Goal: Task Accomplishment & Management: Complete application form

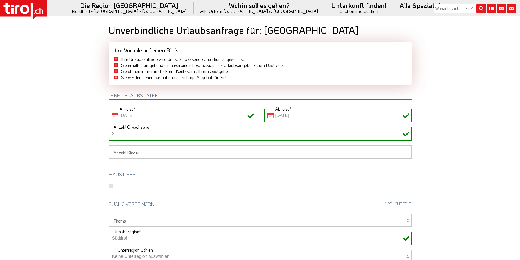
select select "7272"
select select "29014"
select select "Frau"
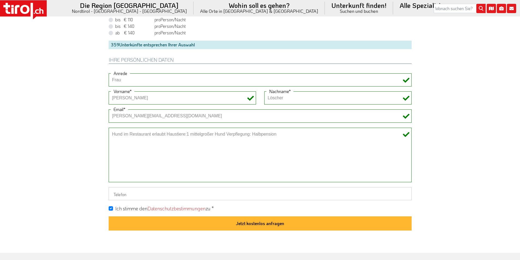
scroll to position [409, 0]
click at [24, 9] on icon at bounding box center [25, 9] width 4 height 5
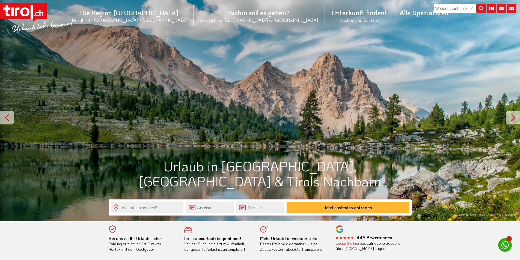
click at [32, 11] on rect at bounding box center [23, 11] width 47 height 16
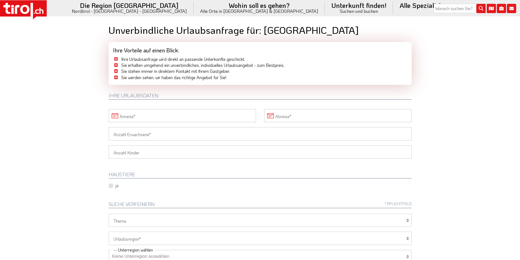
click at [146, 115] on input "Anreise" at bounding box center [182, 115] width 147 height 13
click at [140, 189] on span "27" at bounding box center [138, 189] width 11 height 11
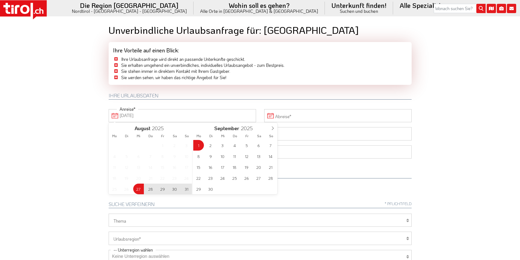
click at [197, 146] on span "1" at bounding box center [198, 145] width 11 height 11
type input "27-08-2025"
type input "01-09-2025"
drag, startPoint x: 56, startPoint y: 122, endPoint x: 106, endPoint y: 140, distance: 52.4
click at [62, 124] on body ".st0{fill:#FFFFFF}.st1{fill:#E31017} Die Region Tirol Nordtirol - Südtirol - Os…" at bounding box center [260, 130] width 520 height 260
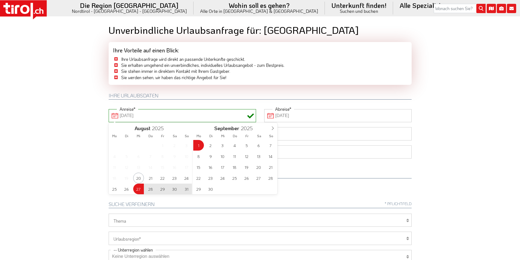
type input "27-08-2025"
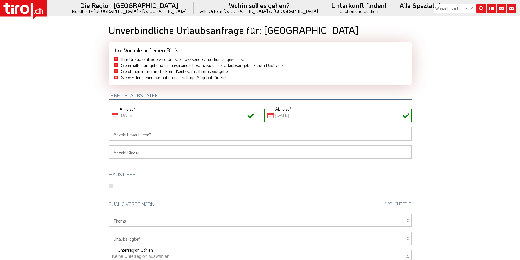
drag, startPoint x: 112, startPoint y: 134, endPoint x: 106, endPoint y: 134, distance: 6.3
click at [112, 134] on input "Anzahl Erwachsene" at bounding box center [260, 133] width 303 height 13
type input "2"
drag, startPoint x: 87, startPoint y: 134, endPoint x: 92, endPoint y: 140, distance: 7.7
click at [87, 134] on body ".st0{fill:#FFFFFF}.st1{fill:#E31017} Die Region Tirol Nordtirol - Südtirol - Os…" at bounding box center [260, 130] width 520 height 260
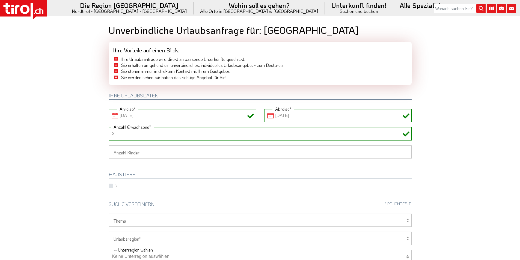
click at [112, 152] on select "1 2 3 4 5 6" at bounding box center [260, 151] width 303 height 13
select select "2"
click at [109, 145] on select "1 2 3 4 5 6" at bounding box center [260, 151] width 303 height 13
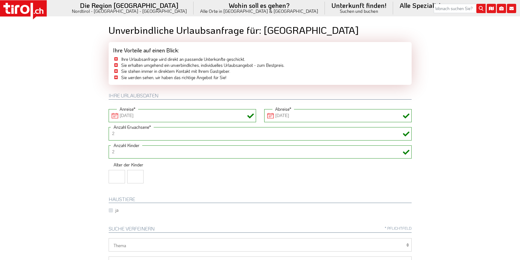
click at [111, 176] on input "number" at bounding box center [117, 176] width 16 height 13
type input "13"
type input "16"
drag, startPoint x: 53, startPoint y: 145, endPoint x: 87, endPoint y: 155, distance: 35.6
click at [53, 145] on body ".st0{fill:#FFFFFF}.st1{fill:#E31017} Die Region Tirol Nordtirol - Südtirol - Os…" at bounding box center [260, 130] width 520 height 260
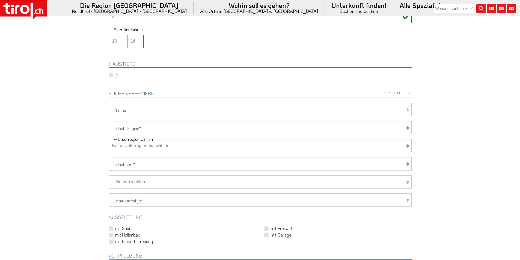
scroll to position [136, 0]
click at [130, 127] on select "Tirol/Nordtirol Osttirol Südtirol Tirols Nachbarn" at bounding box center [260, 126] width 303 height 13
select select "7272"
click at [109, 120] on select "Tirol/Nordtirol Osttirol Südtirol Tirols Nachbarn" at bounding box center [260, 126] width 303 height 13
click at [133, 144] on select "Keine Unterregion auswählen Achensee Alpbachtal & Tiroler Seenland Arlberg Feri…" at bounding box center [260, 144] width 303 height 13
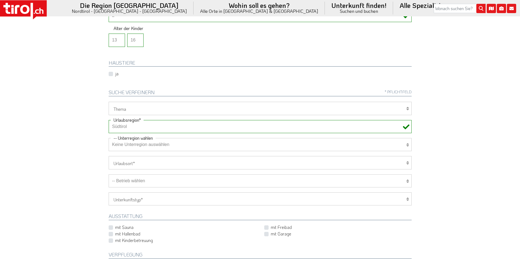
select select "7322"
click at [109, 138] on select "Keine Unterregion auswählen Achensee Alpbachtal & Tiroler Seenland Arlberg Feri…" at bounding box center [260, 144] width 303 height 13
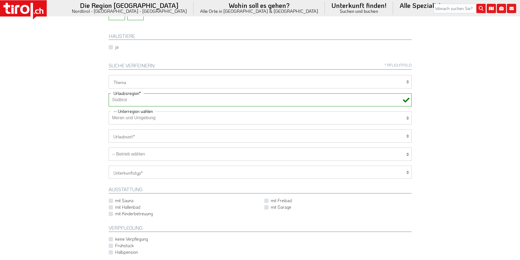
scroll to position [218, 0]
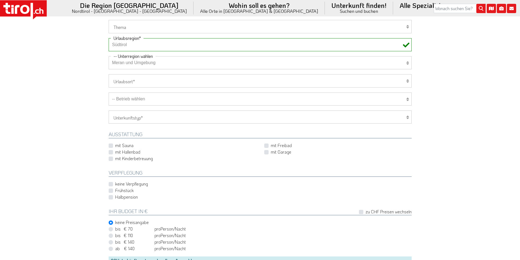
click at [141, 116] on select "Hotel 1-3 Sterne Hotel 4-5 Sterne Ferienwohnung Chalet/Ferienhaus Bauernhöfe" at bounding box center [260, 116] width 303 height 13
select select "1_1-3"
click at [109, 110] on select "Hotel 1-3 Sterne Hotel 4-5 Sterne Ferienwohnung Chalet/Ferienhaus Bauernhöfe" at bounding box center [260, 116] width 303 height 13
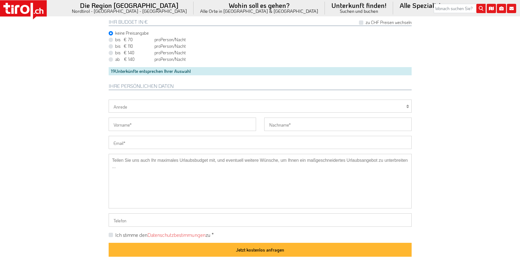
scroll to position [436, 0]
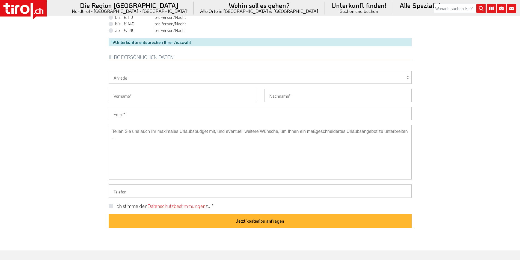
drag, startPoint x: 127, startPoint y: 114, endPoint x: 110, endPoint y: 114, distance: 16.6
click at [127, 114] on input "Email" at bounding box center [260, 113] width 303 height 13
paste input "sandrakastrati@hotmail.de"
type input "sandrakastrati@hotmail.de"
drag, startPoint x: 65, startPoint y: 110, endPoint x: 85, endPoint y: 124, distance: 24.5
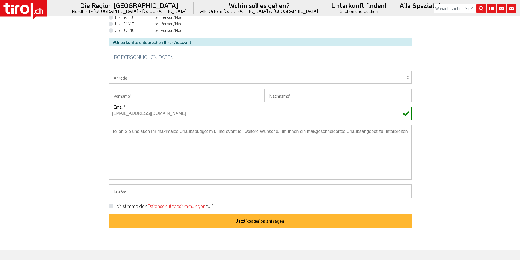
drag, startPoint x: 125, startPoint y: 191, endPoint x: 118, endPoint y: 193, distance: 7.2
click at [125, 191] on input "Telefon" at bounding box center [260, 190] width 303 height 13
paste input "+49177177724230"
type input "+49177177724230"
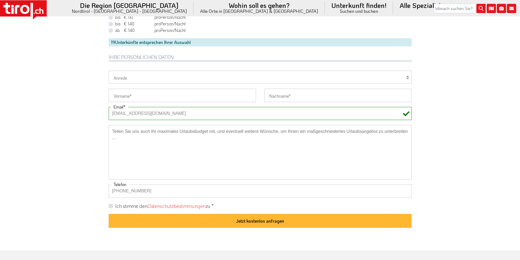
drag, startPoint x: 111, startPoint y: 205, endPoint x: 116, endPoint y: 199, distance: 8.1
click at [115, 205] on label "Ich stimme den Datenschutzbestimmungen zu *" at bounding box center [164, 206] width 98 height 7
click at [110, 205] on input "Ich stimme den Datenschutzbestimmungen zu *" at bounding box center [261, 206] width 303 height 4
checkbox input "true"
drag, startPoint x: 121, startPoint y: 193, endPoint x: 94, endPoint y: 193, distance: 27.0
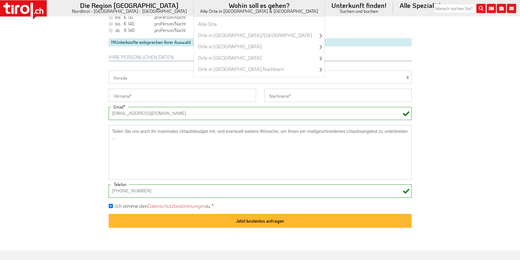
type input "+49177177724230"
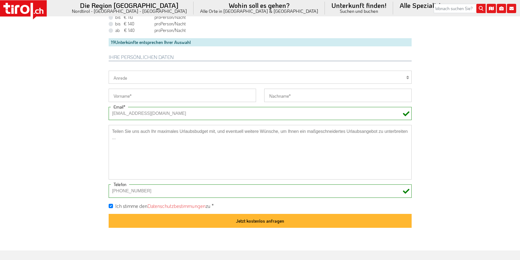
click at [124, 92] on input "Vorname" at bounding box center [182, 95] width 147 height 13
paste input "Avni - Kastrati"
click at [134, 95] on input "Avni - Kastrati" at bounding box center [182, 95] width 147 height 13
type input "Avni -"
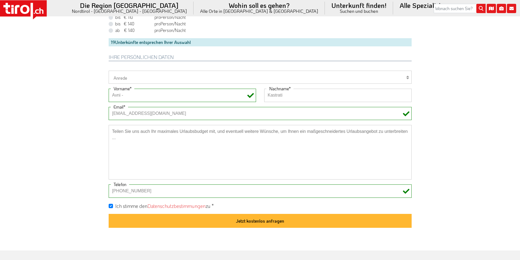
type input "Kastrati"
click at [183, 97] on input "Avni -" at bounding box center [182, 95] width 147 height 13
type input "Avni"
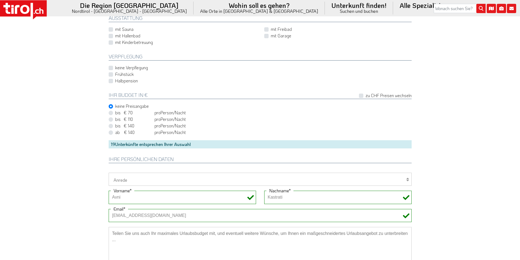
scroll to position [464, 0]
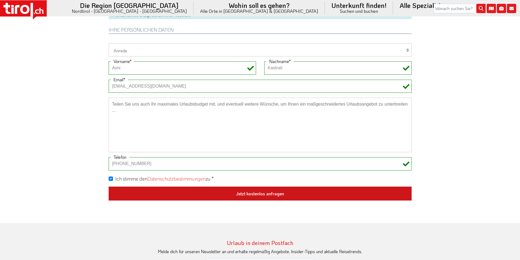
click at [297, 200] on button "Jetzt kostenlos anfragen" at bounding box center [260, 194] width 303 height 14
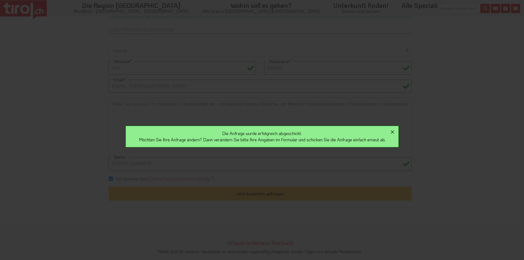
click at [395, 131] on icon "button" at bounding box center [392, 132] width 7 height 7
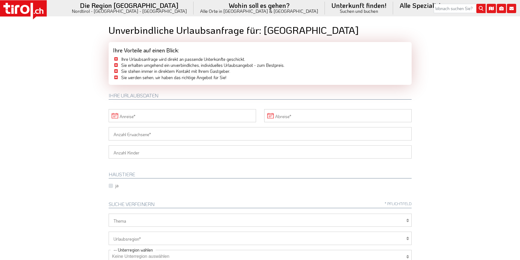
drag, startPoint x: 0, startPoint y: 0, endPoint x: 80, endPoint y: 83, distance: 115.0
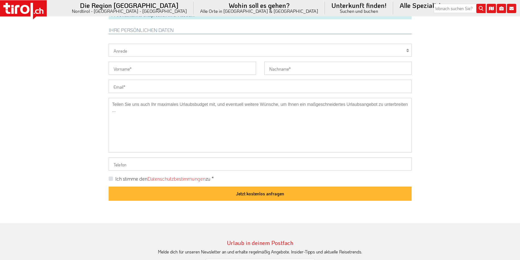
paste input "reiner.appenzeller@yahoo.de"
type input "reiner.appenzeller@yahoo.de"
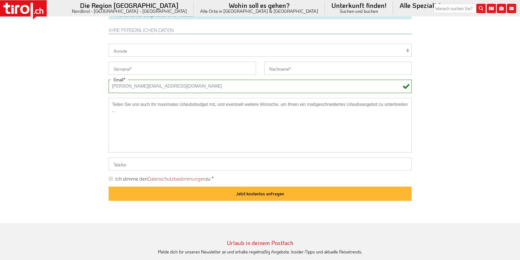
drag, startPoint x: 125, startPoint y: 50, endPoint x: 124, endPoint y: 54, distance: 4.1
click at [125, 50] on select "Herr Frau Familie" at bounding box center [260, 50] width 303 height 13
select select "Herr"
click at [109, 44] on select "Herr Frau Familie" at bounding box center [260, 50] width 303 height 13
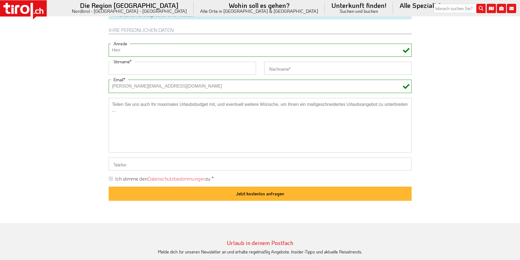
click at [122, 66] on input "Vorname" at bounding box center [182, 68] width 147 height 13
paste input "Reiner - Appenzeller"
click at [141, 65] on input "Reiner - Appenzeller" at bounding box center [182, 68] width 147 height 13
drag, startPoint x: 141, startPoint y: 65, endPoint x: 137, endPoint y: 67, distance: 4.6
click at [140, 66] on input "Reiner - Appenzeller" at bounding box center [182, 68] width 147 height 13
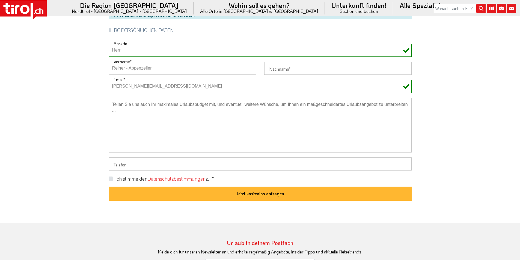
type input "Reiner -"
type input "Appenzeller"
click at [187, 68] on input "Reiner -" at bounding box center [182, 68] width 147 height 13
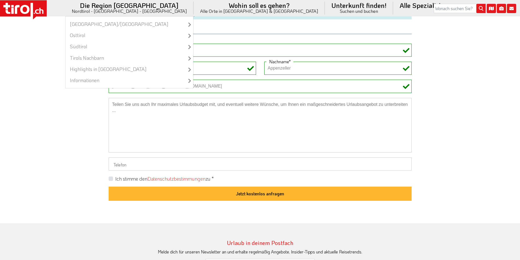
type input "Reiner"
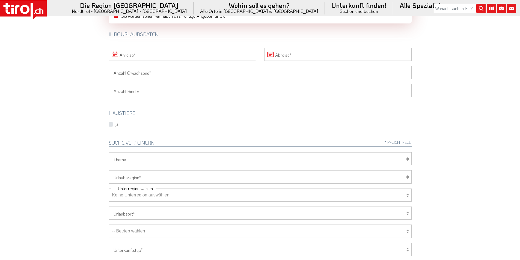
scroll to position [2, 0]
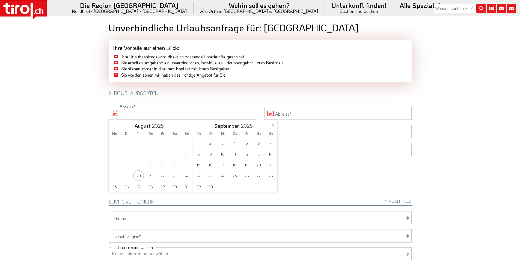
click at [156, 112] on input "Anreise" at bounding box center [182, 113] width 147 height 13
click at [258, 153] on span "13" at bounding box center [258, 153] width 11 height 11
click at [161, 164] on span "19" at bounding box center [162, 164] width 11 height 11
type input "13-09-2025"
type input "19-09-2025"
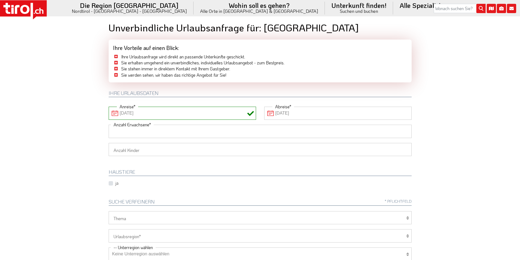
drag, startPoint x: 151, startPoint y: 130, endPoint x: 60, endPoint y: 122, distance: 91.8
click at [142, 129] on input "Anzahl Erwachsene" at bounding box center [260, 131] width 303 height 13
type input "2"
click at [56, 122] on body ".st0{fill:#FFFFFF}.st1{fill:#E31017} Die Region Tirol Nordtirol - Südtirol - Os…" at bounding box center [260, 128] width 520 height 260
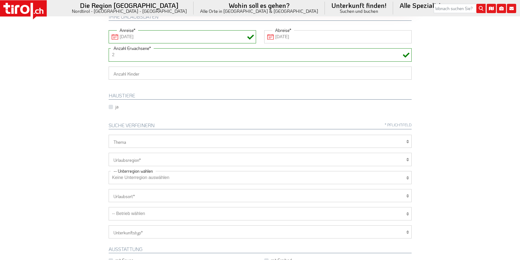
scroll to position [112, 0]
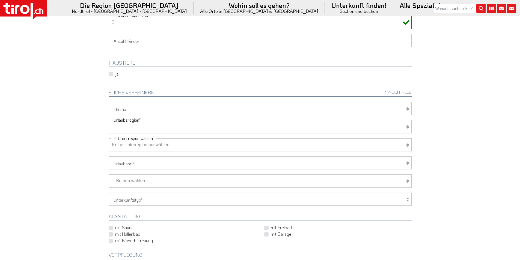
drag, startPoint x: 143, startPoint y: 125, endPoint x: 141, endPoint y: 129, distance: 4.0
click at [143, 125] on select "Tirol/Nordtirol Osttirol Südtirol Tirols Nachbarn" at bounding box center [260, 126] width 303 height 13
select select "7272"
click at [109, 120] on select "Tirol/Nordtirol Osttirol Südtirol Tirols Nachbarn" at bounding box center [260, 126] width 303 height 13
click at [139, 147] on select "Keine Unterregion auswählen Achensee Alpbachtal & Tiroler Seenland Arlberg Feri…" at bounding box center [260, 144] width 303 height 13
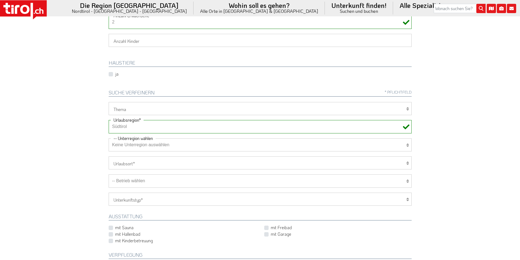
select select "7322"
click at [109, 138] on select "Keine Unterregion auswählen Achensee Alpbachtal & Tiroler Seenland Arlberg Feri…" at bounding box center [260, 144] width 303 height 13
click at [143, 203] on select "Hotel 1-3 Sterne Hotel 4-5 Sterne Ferienwohnung Chalet/Ferienhaus Bauernhöfe" at bounding box center [260, 199] width 303 height 13
select select "1_1-3"
click at [109, 193] on select "Hotel 1-3 Sterne Hotel 4-5 Sterne Ferienwohnung Chalet/Ferienhaus Bauernhöfe" at bounding box center [260, 199] width 303 height 13
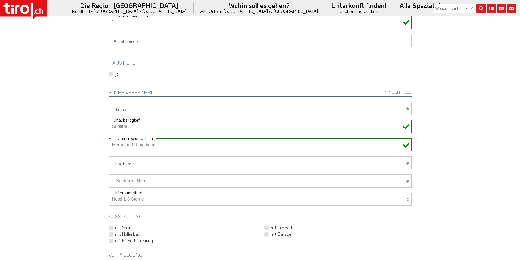
click at [66, 148] on html ".st0{fill:#FFFFFF}.st1{fill:#E31017} Die Region Tirol Nordtirol - Südtirol - Os…" at bounding box center [260, 18] width 520 height 260
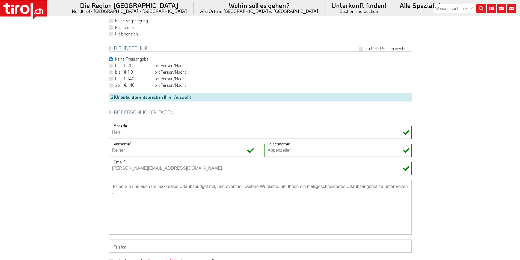
scroll to position [357, 0]
click at [137, 207] on textarea at bounding box center [260, 207] width 303 height 55
paste textarea "+491721759108"
type textarea "+491721759108"
click at [125, 242] on input "Telefon" at bounding box center [260, 245] width 303 height 13
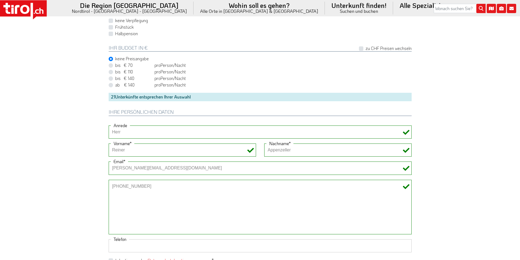
paste input "+491721759108"
type input "+491721759108"
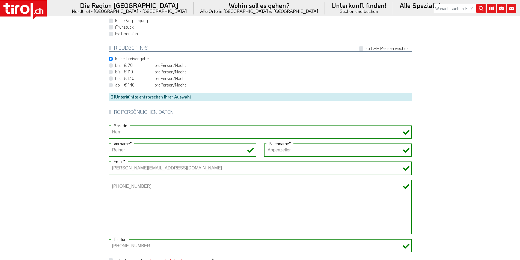
drag, startPoint x: 114, startPoint y: 189, endPoint x: 107, endPoint y: 187, distance: 7.3
click at [107, 187] on div "+491721759108" at bounding box center [259, 209] width 311 height 59
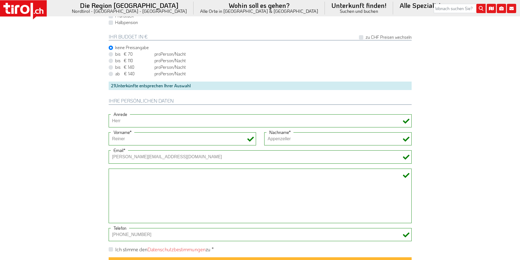
scroll to position [384, 0]
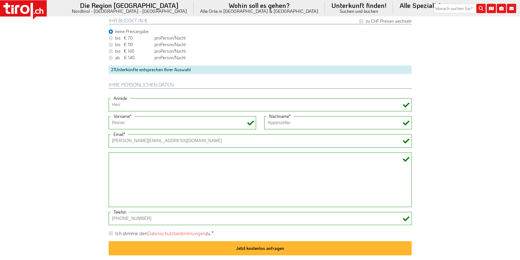
click at [115, 233] on label "Ich stimme den Datenschutzbestimmungen zu *" at bounding box center [164, 233] width 98 height 7
click at [110, 233] on input "Ich stimme den Datenschutzbestimmungen zu *" at bounding box center [261, 233] width 303 height 4
checkbox input "true"
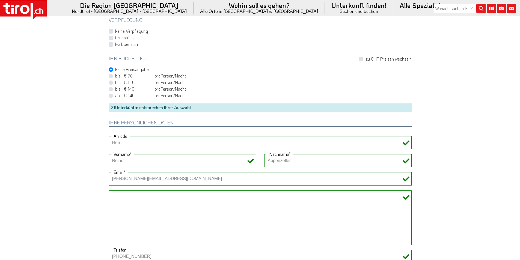
scroll to position [412, 0]
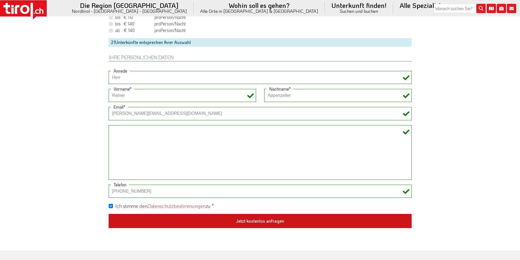
click at [261, 218] on button "Jetzt kostenlos anfragen" at bounding box center [260, 221] width 303 height 14
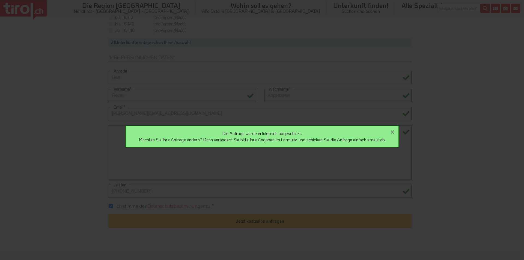
click at [395, 132] on icon "button" at bounding box center [392, 132] width 7 height 7
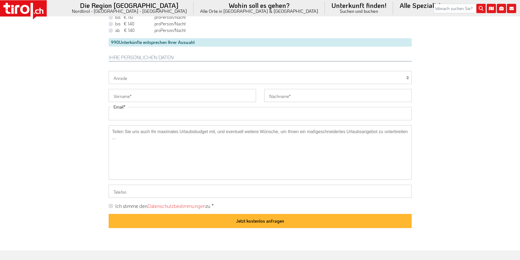
drag, startPoint x: 140, startPoint y: 116, endPoint x: 103, endPoint y: 108, distance: 37.5
click at [139, 116] on input "Email" at bounding box center [260, 113] width 303 height 13
paste input "pe.beyer@icloud.com"
type input "pe.beyer@icloud.com"
drag, startPoint x: 66, startPoint y: 106, endPoint x: 90, endPoint y: 92, distance: 28.2
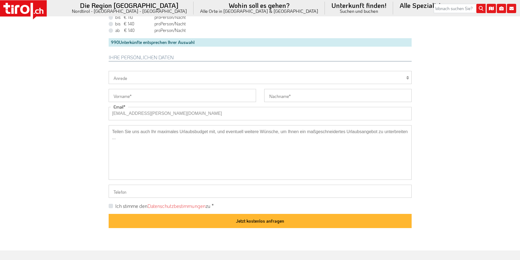
click at [120, 79] on select "Herr Frau Familie" at bounding box center [260, 77] width 303 height 13
select select "Frau"
click at [109, 71] on select "Herr Frau Familie" at bounding box center [260, 77] width 303 height 13
drag, startPoint x: 121, startPoint y: 100, endPoint x: 98, endPoint y: 89, distance: 25.5
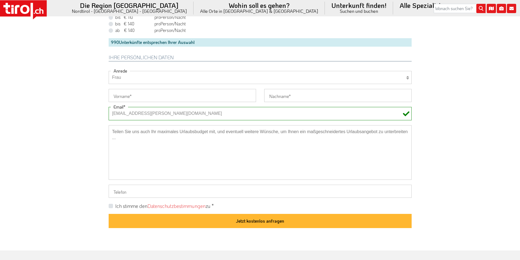
click at [120, 100] on input "Vorname" at bounding box center [182, 95] width 147 height 13
paste input "Petra"
type input "Petra"
drag, startPoint x: 79, startPoint y: 85, endPoint x: 86, endPoint y: 81, distance: 8.7
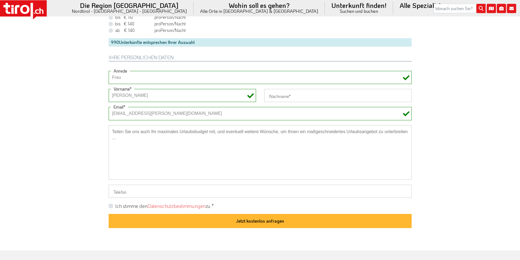
click at [281, 95] on input "Nachname" at bounding box center [337, 95] width 147 height 13
paste input "Beyer"
type input "Beyer"
click at [115, 207] on label "Ich stimme den Datenschutzbestimmungen zu *" at bounding box center [164, 206] width 98 height 7
click at [110, 207] on input "Ich stimme den Datenschutzbestimmungen zu *" at bounding box center [261, 206] width 303 height 4
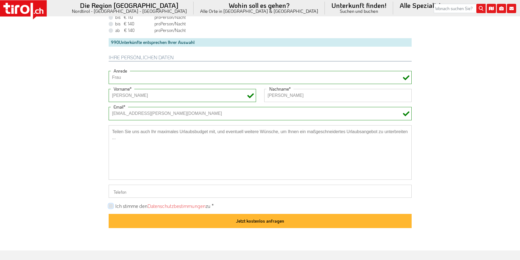
checkbox input "true"
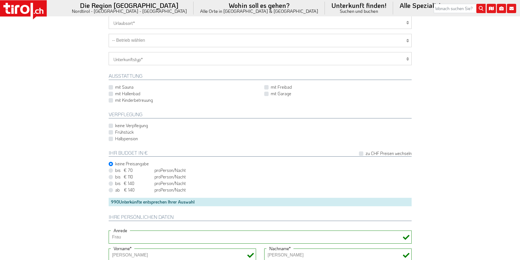
scroll to position [248, 0]
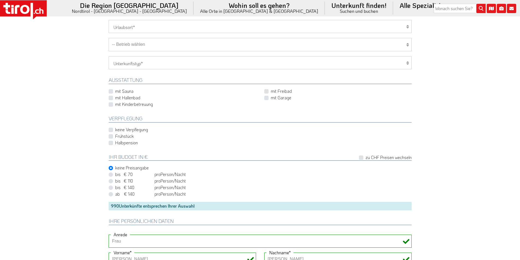
click at [115, 143] on label "Halbpension" at bounding box center [126, 143] width 23 height 6
click at [110, 143] on input "Halbpension" at bounding box center [261, 143] width 303 height 4
checkbox input "true"
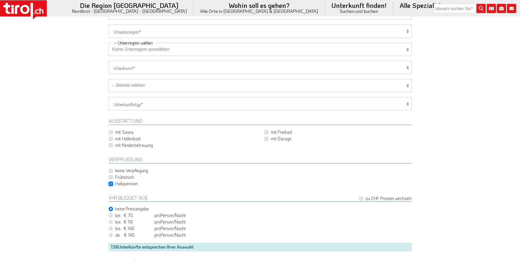
scroll to position [166, 0]
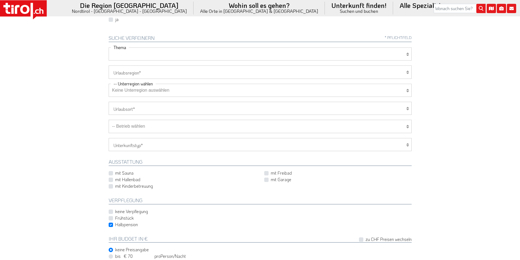
click at [123, 51] on select "Wellness Mountainbiken/Radfahren Familie Wandern Sport Skifahren Motorrad Golf" at bounding box center [260, 53] width 303 height 13
select select "7393"
click at [109, 47] on select "Wellness Mountainbiken/Radfahren Familie Wandern Sport Skifahren Motorrad Golf" at bounding box center [260, 53] width 303 height 13
click at [132, 71] on select "Tirol/Nordtirol Osttirol Südtirol Tirols Nachbarn" at bounding box center [260, 71] width 303 height 13
select select "7272"
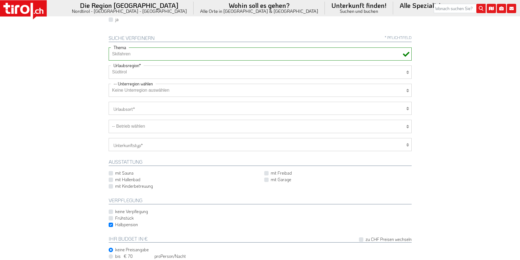
click at [109, 65] on select "Tirol/Nordtirol Osttirol Südtirol Tirols Nachbarn" at bounding box center [260, 71] width 303 height 13
click at [131, 91] on select "Keine Unterregion auswählen Achensee Alpbachtal & Tiroler Seenland Arlberg Feri…" at bounding box center [260, 90] width 303 height 13
select select "41015"
click at [109, 84] on select "Keine Unterregion auswählen Achensee Alpbachtal & Tiroler Seenland Arlberg Feri…" at bounding box center [260, 90] width 303 height 13
click at [140, 129] on select "-- Betrieb wählen ABINEA Dolomiti Romantic SPA Hotel Aktivhotel Waldhof - Oetz …" at bounding box center [260, 126] width 303 height 13
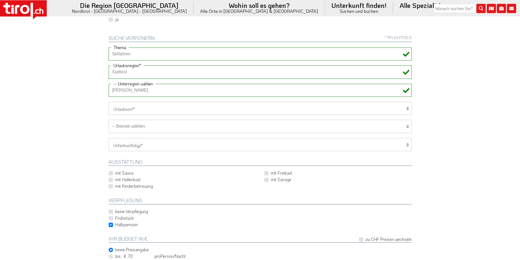
select select "36610"
click at [109, 120] on select "-- Betrieb wählen ABINEA Dolomiti Romantic SPA Hotel Aktivhotel Waldhof - Oetz …" at bounding box center [260, 126] width 303 height 13
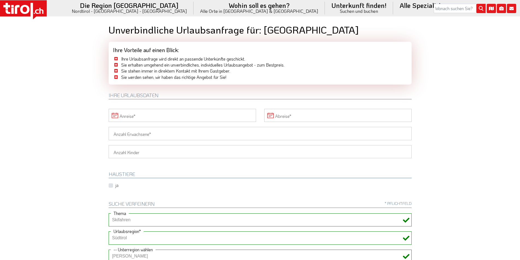
scroll to position [0, 0]
click at [161, 115] on input "Anreise" at bounding box center [182, 115] width 147 height 13
click at [272, 126] on span at bounding box center [272, 127] width 9 height 9
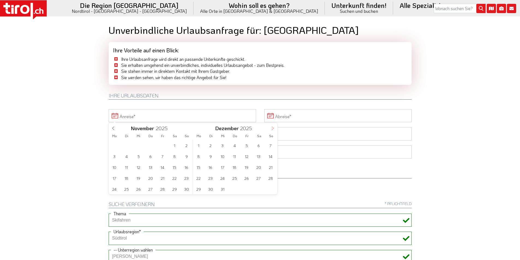
click at [272, 126] on span at bounding box center [272, 127] width 9 height 9
type input "2026"
click at [272, 126] on span at bounding box center [272, 127] width 9 height 9
type input "2026"
click at [257, 186] on span "28" at bounding box center [258, 189] width 11 height 11
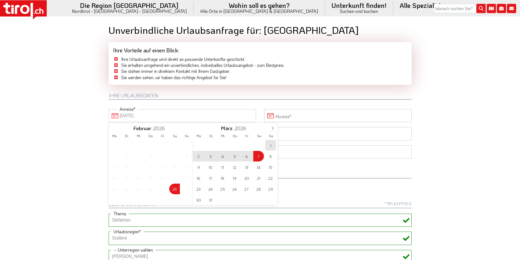
click at [257, 154] on span "7" at bounding box center [258, 156] width 11 height 11
type input "28-02-2026"
type input "07-03-2026"
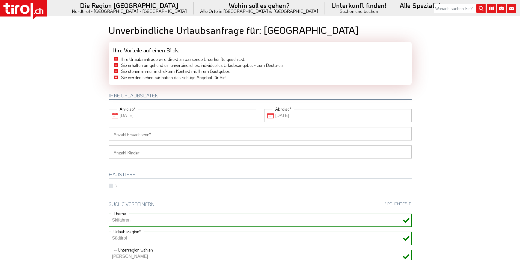
drag, startPoint x: 189, startPoint y: 133, endPoint x: 158, endPoint y: 129, distance: 30.5
click at [187, 133] on input "Anzahl Erwachsene" at bounding box center [260, 133] width 303 height 13
type input "2"
click at [62, 123] on body ".st0{fill:#FFFFFF}.st1{fill:#E31017} Die Region Tirol Nordtirol - Südtirol - Os…" at bounding box center [260, 130] width 520 height 260
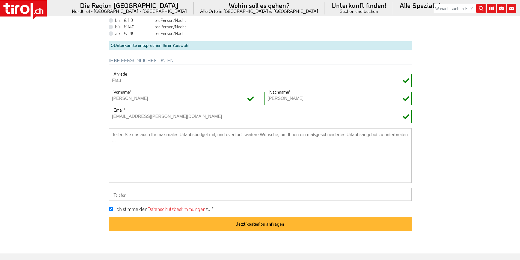
scroll to position [409, 0]
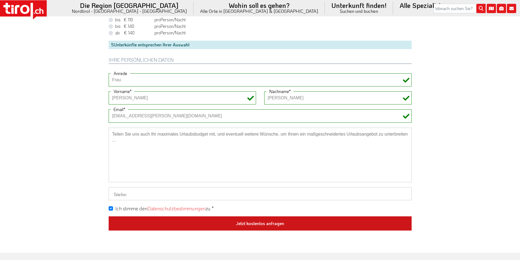
click at [283, 220] on button "Jetzt kostenlos anfragen" at bounding box center [260, 223] width 303 height 14
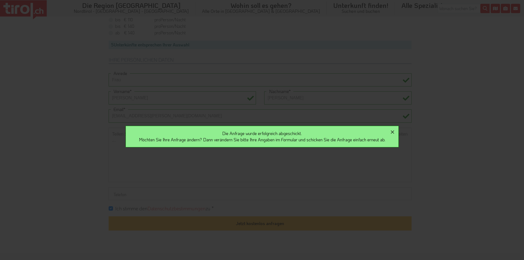
click at [395, 131] on icon "button" at bounding box center [392, 132] width 7 height 7
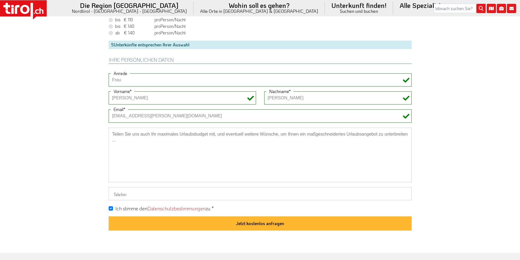
click at [27, 7] on icon at bounding box center [24, 9] width 9 height 9
